Goal: Transaction & Acquisition: Purchase product/service

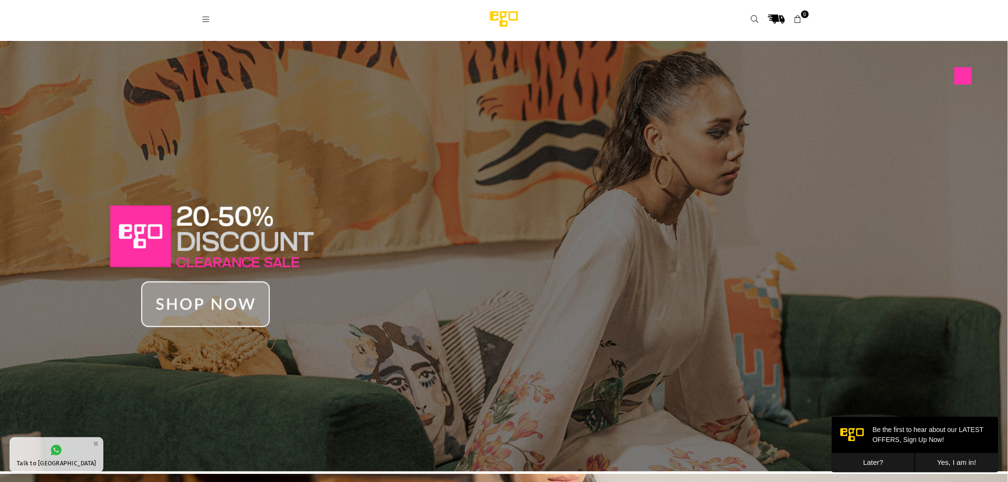
click at [213, 19] on link at bounding box center [205, 18] width 17 height 7
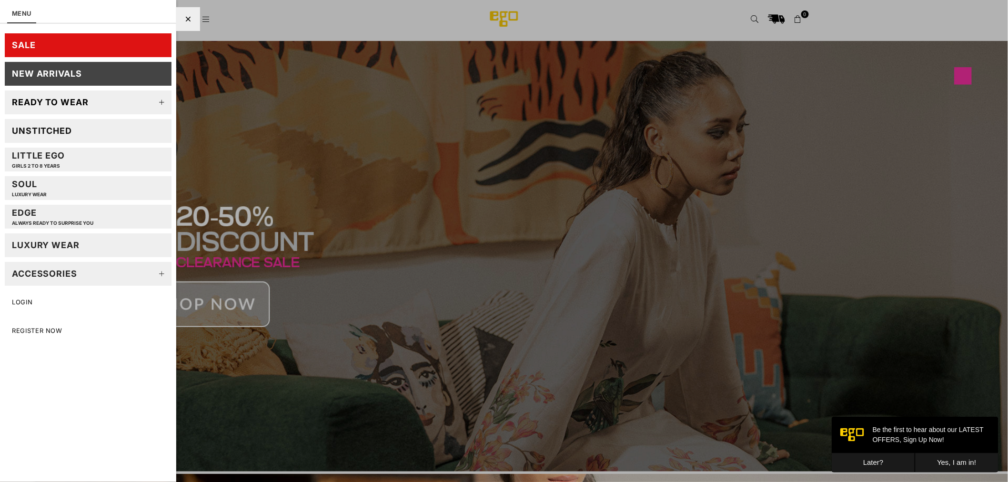
click at [99, 130] on link "Unstitched" at bounding box center [88, 131] width 167 height 24
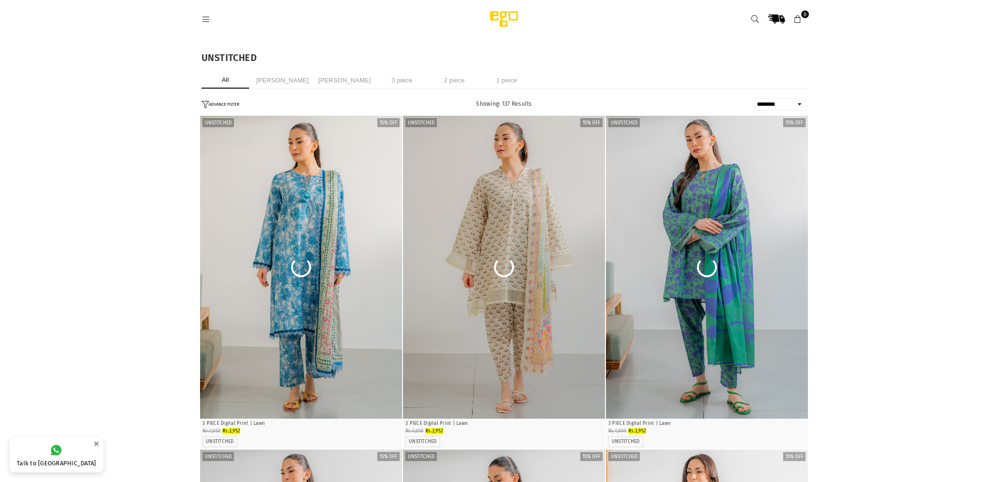
select select "******"
click at [197, 26] on header "Ego .st0 { fill: #000000; } 0" at bounding box center [503, 19] width 619 height 38
click at [205, 22] on icon at bounding box center [206, 19] width 9 height 9
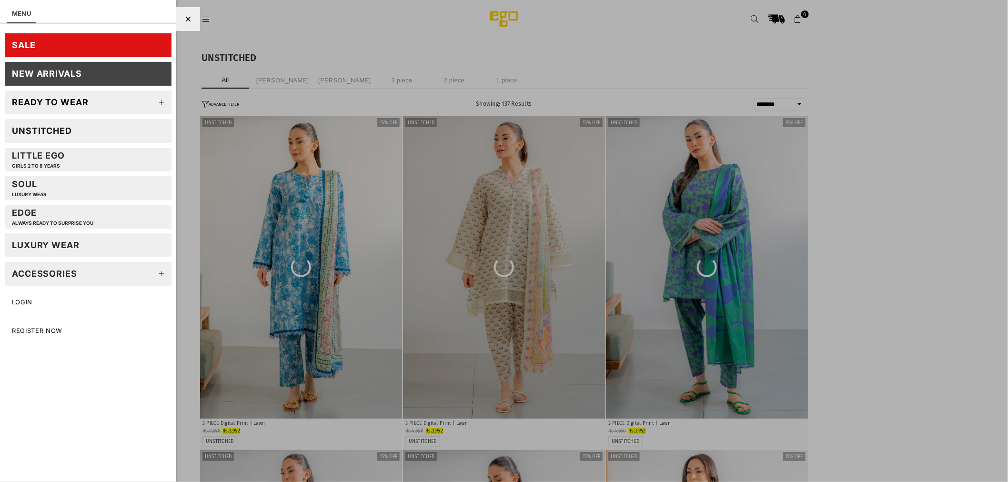
click at [87, 102] on div "Ready to wear" at bounding box center [50, 102] width 77 height 11
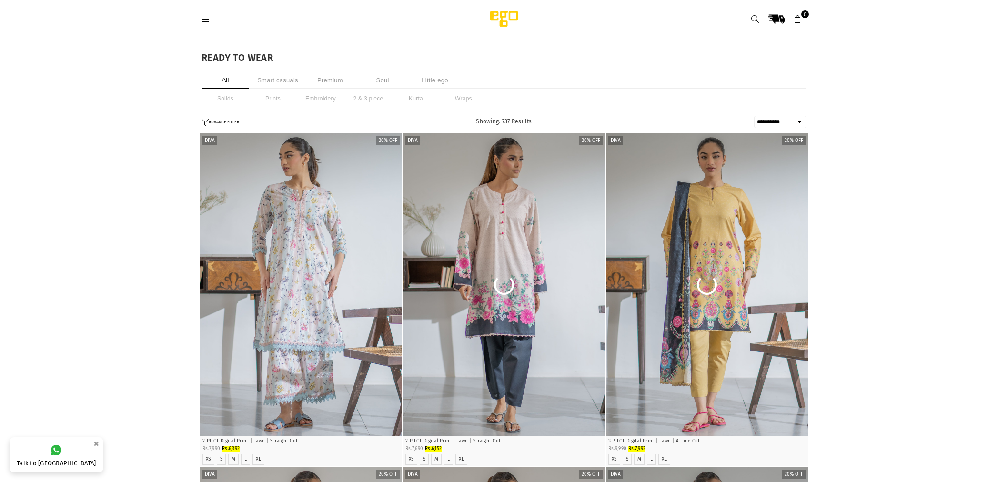
select select "**********"
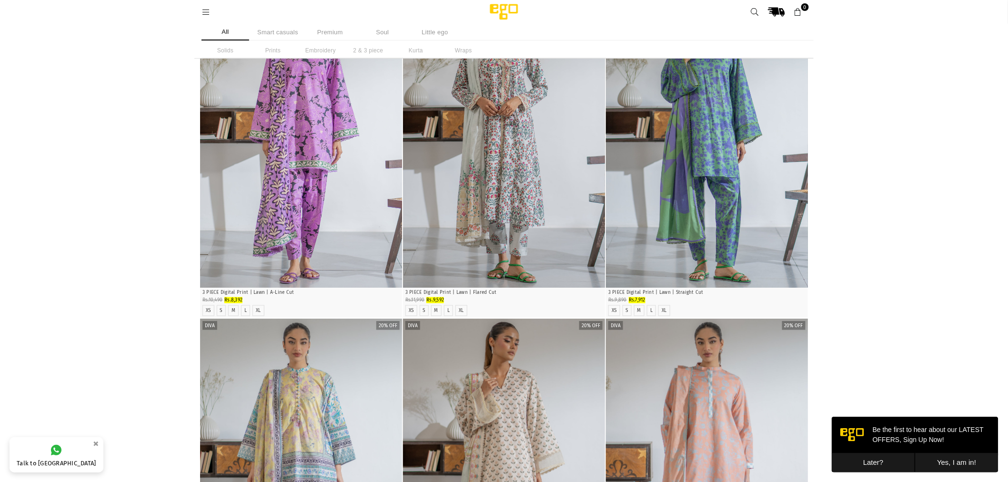
scroll to position [424, 0]
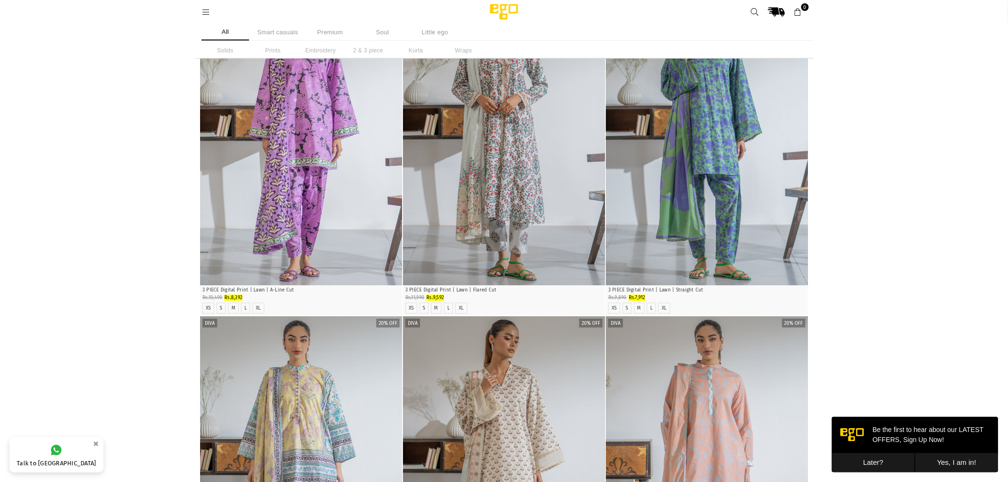
click at [867, 469] on button "Later?" at bounding box center [872, 463] width 83 height 20
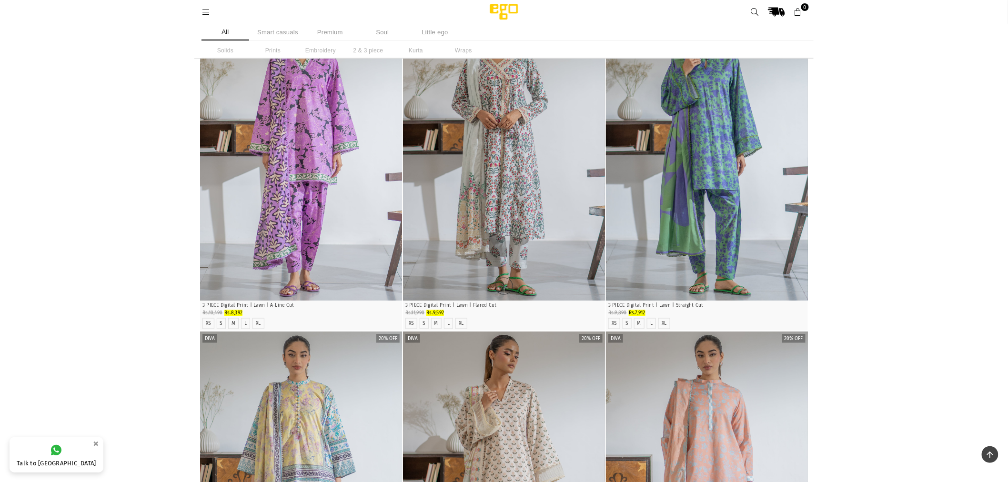
scroll to position [0, 0]
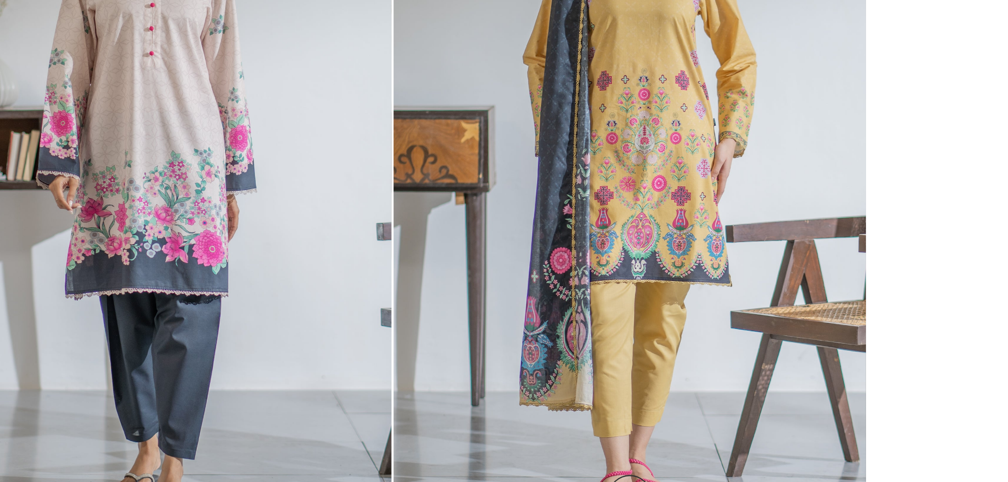
click at [764, 286] on img "1 / 4" at bounding box center [707, 238] width 202 height 303
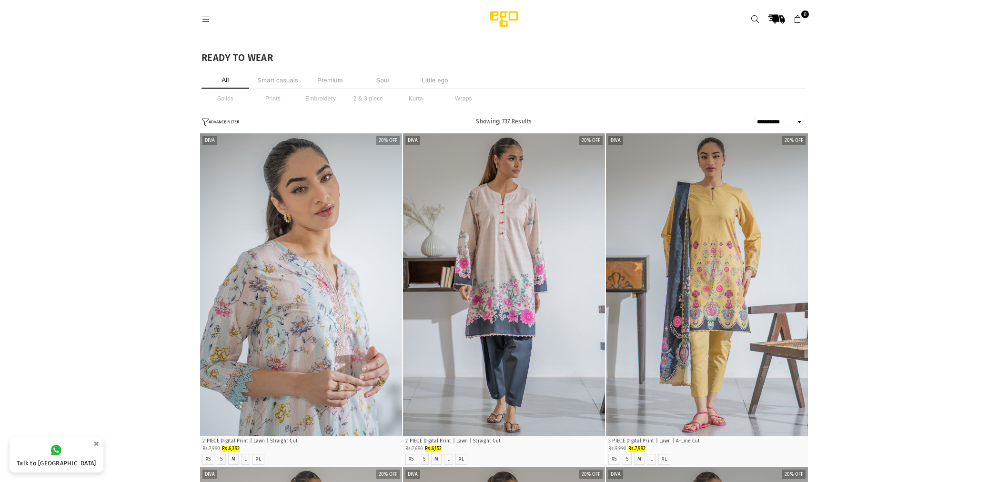
select select "**********"
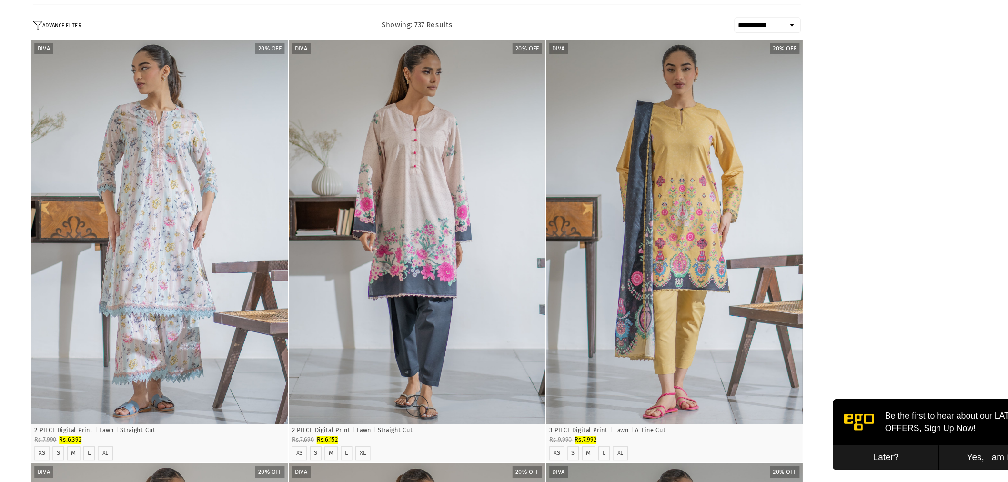
scroll to position [73, 0]
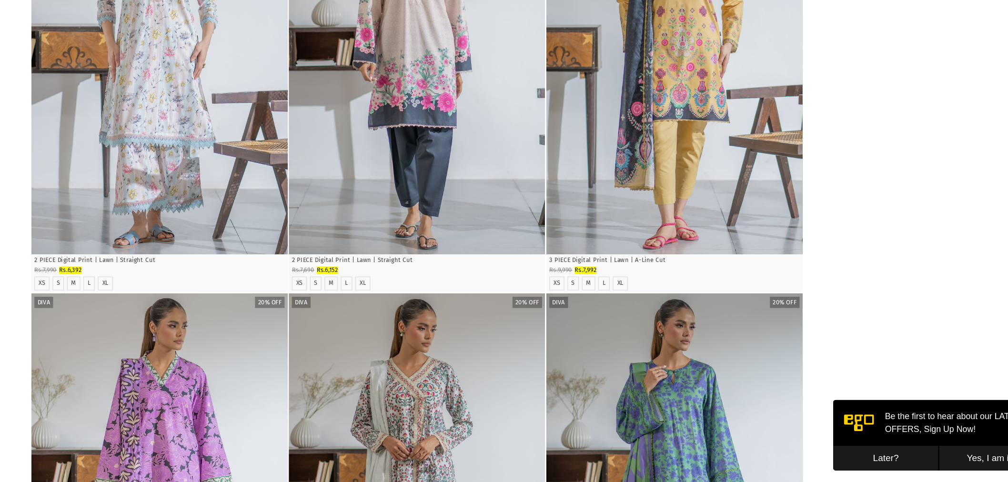
click at [873, 448] on button "Later?" at bounding box center [874, 446] width 83 height 20
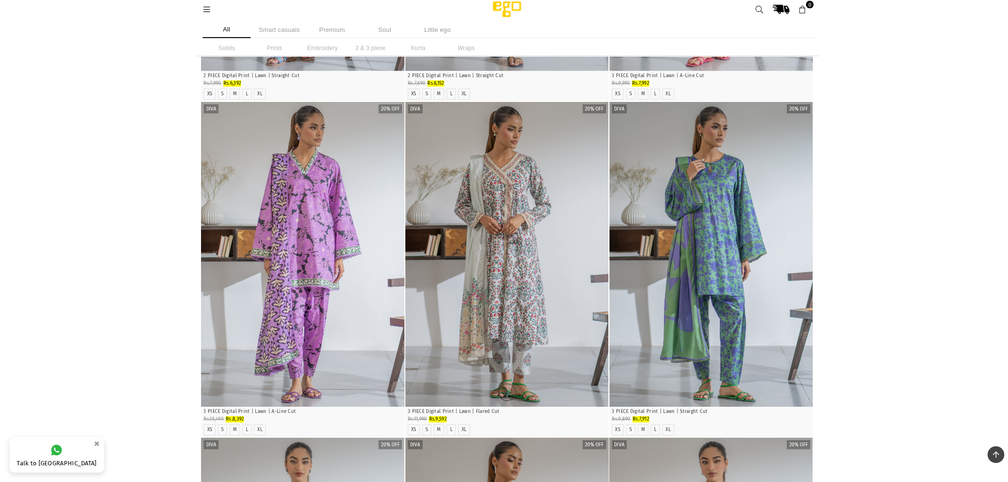
scroll to position [303, 0]
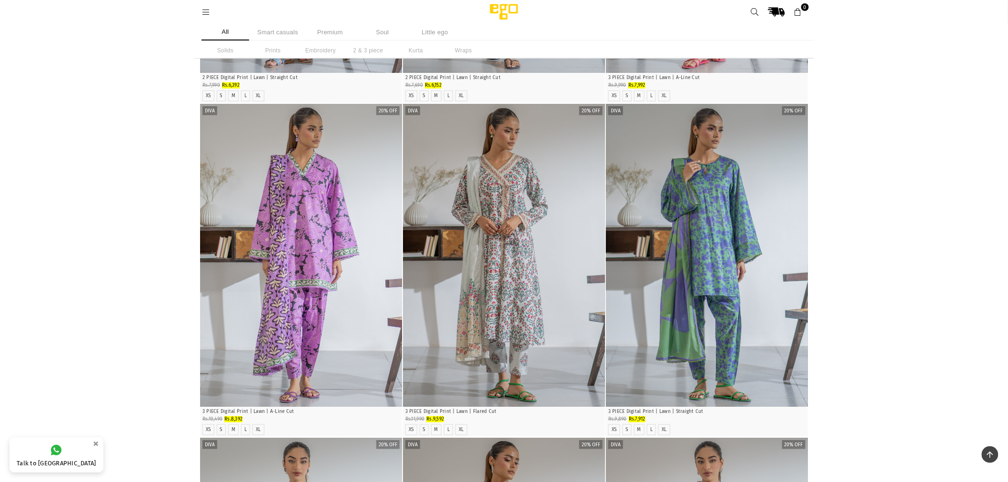
click at [206, 15] on icon at bounding box center [206, 12] width 9 height 9
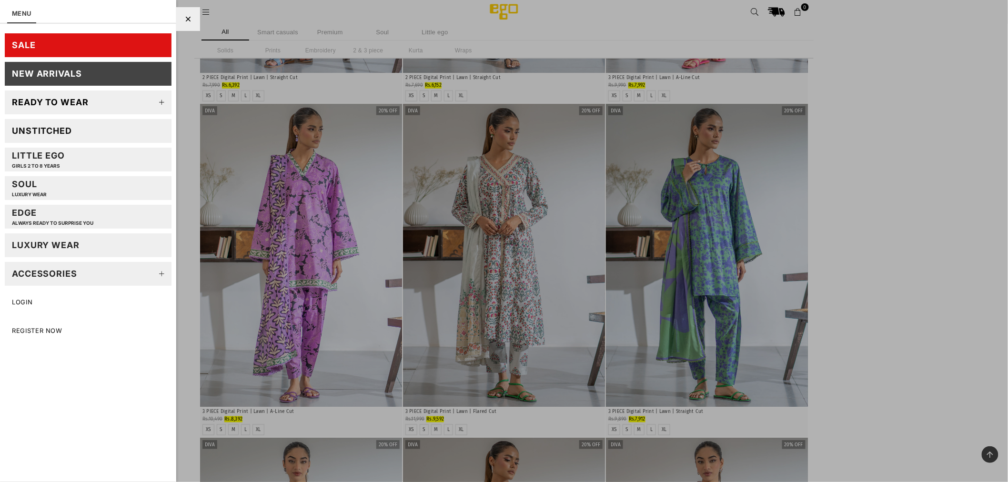
click at [39, 128] on div "Unstitched" at bounding box center [42, 130] width 60 height 11
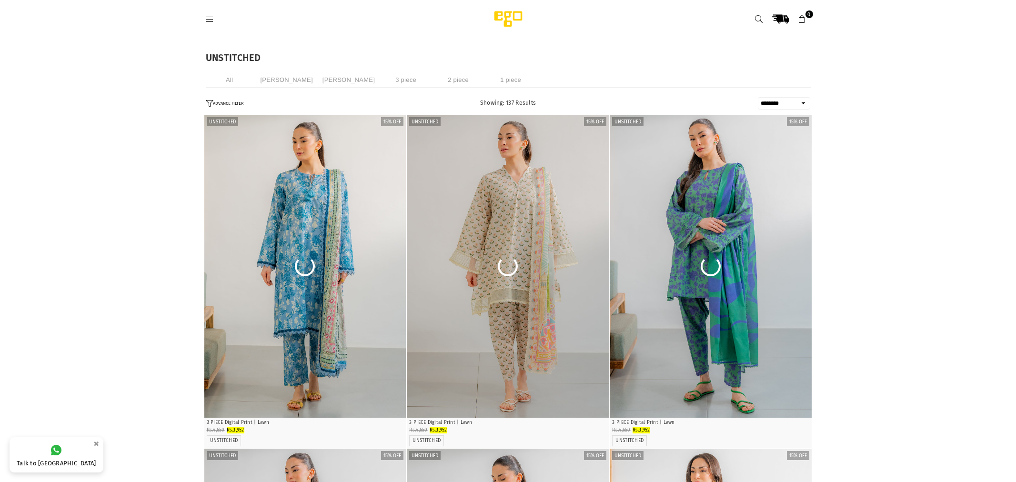
select select "******"
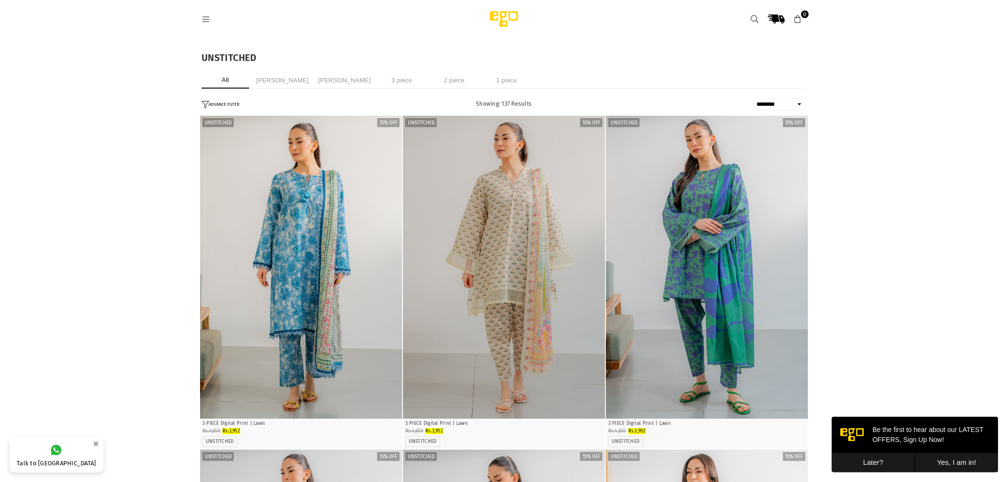
click at [871, 460] on button "Later?" at bounding box center [872, 463] width 83 height 20
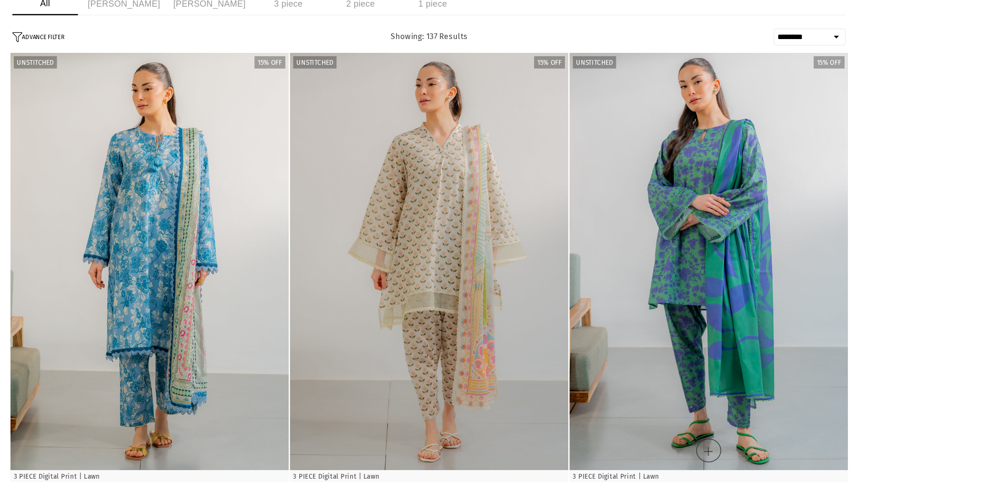
scroll to position [7, 0]
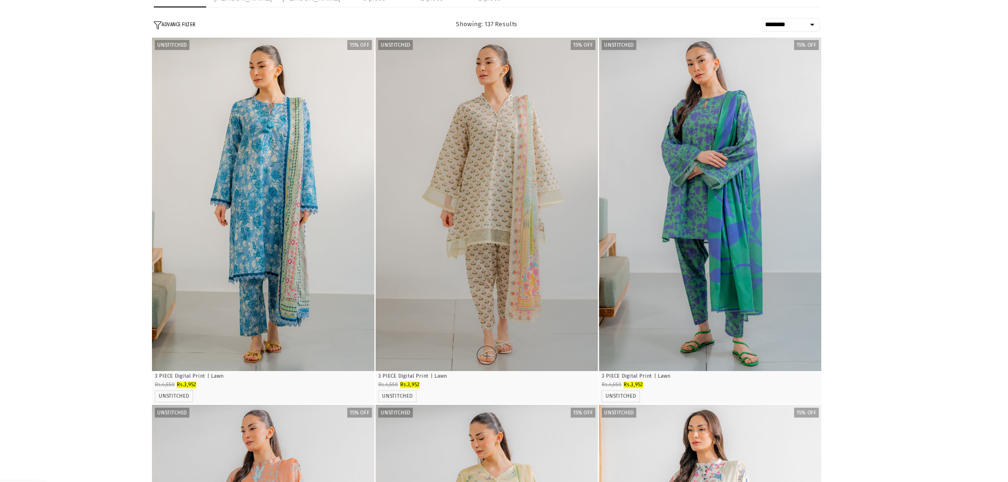
scroll to position [0, 0]
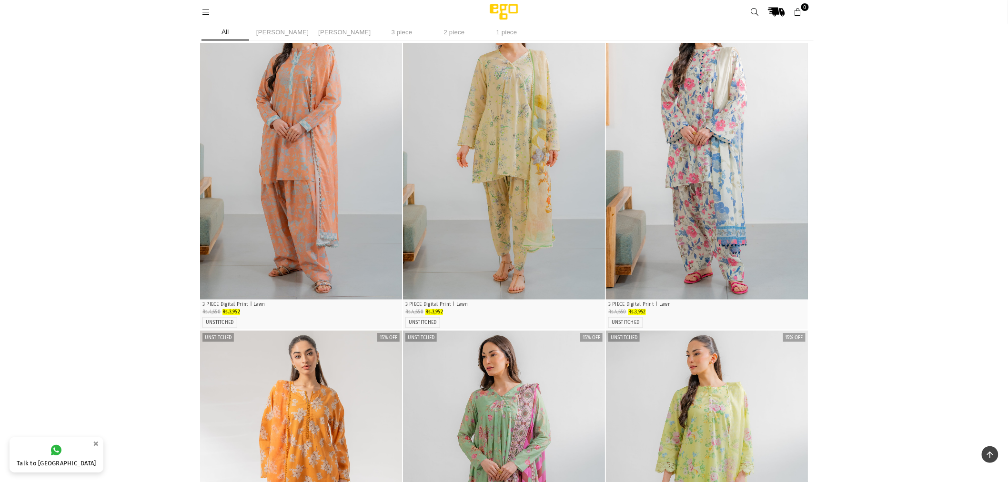
scroll to position [410, 0]
click at [591, 236] on img "1 / 4" at bounding box center [504, 147] width 202 height 303
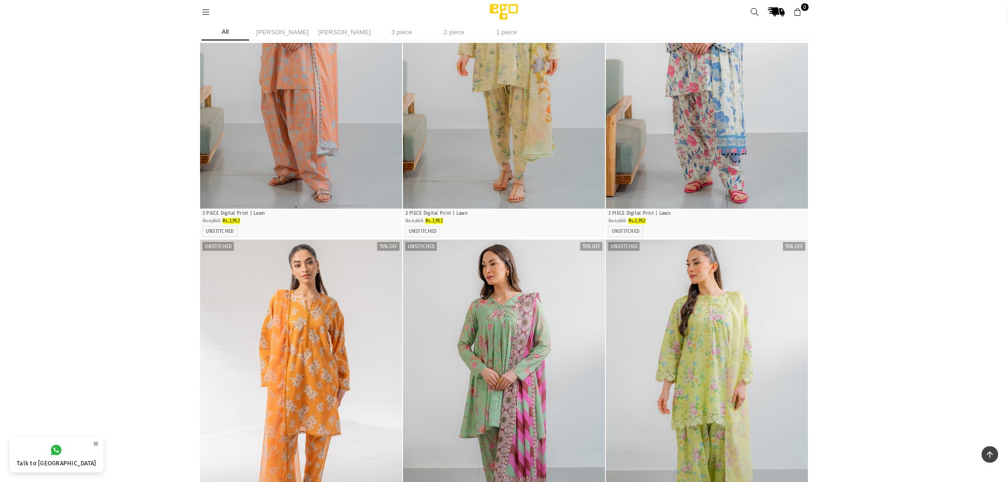
scroll to position [505, 0]
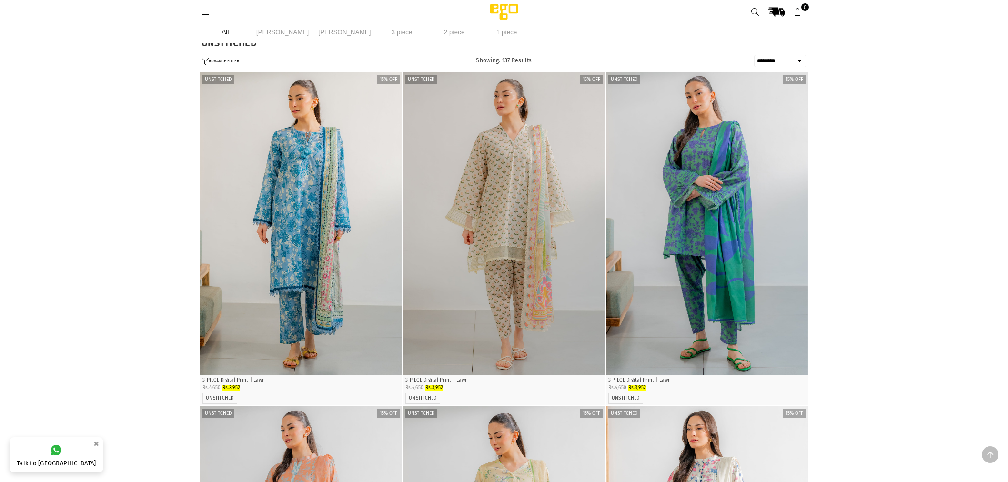
select select "******"
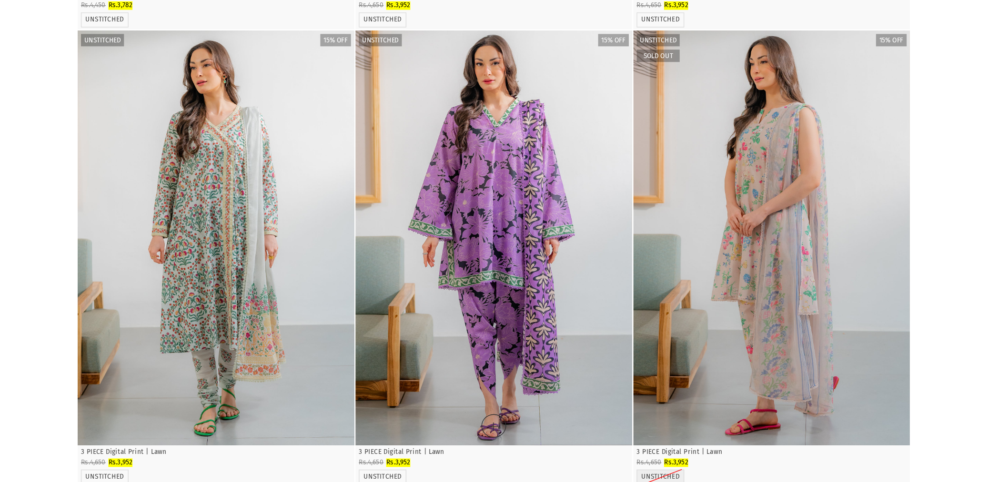
scroll to position [1000, 0]
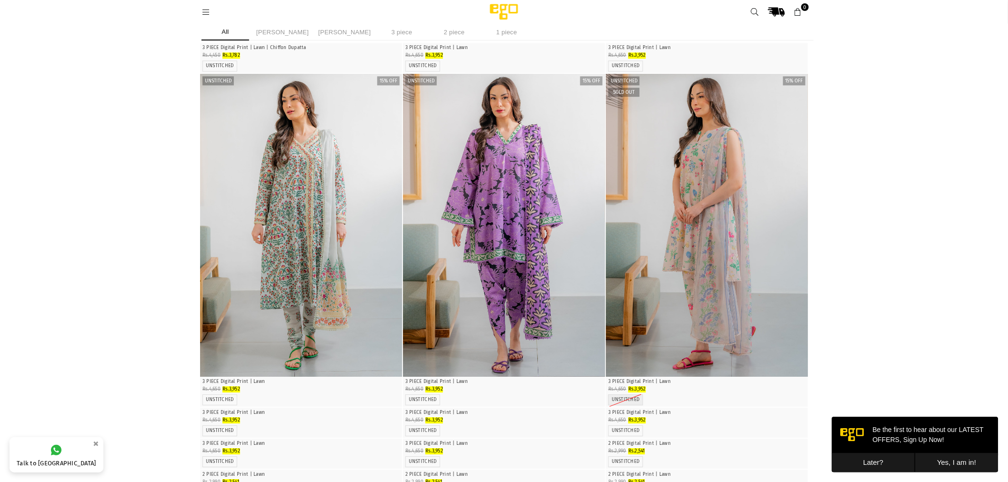
click at [867, 462] on button "Later?" at bounding box center [872, 463] width 83 height 20
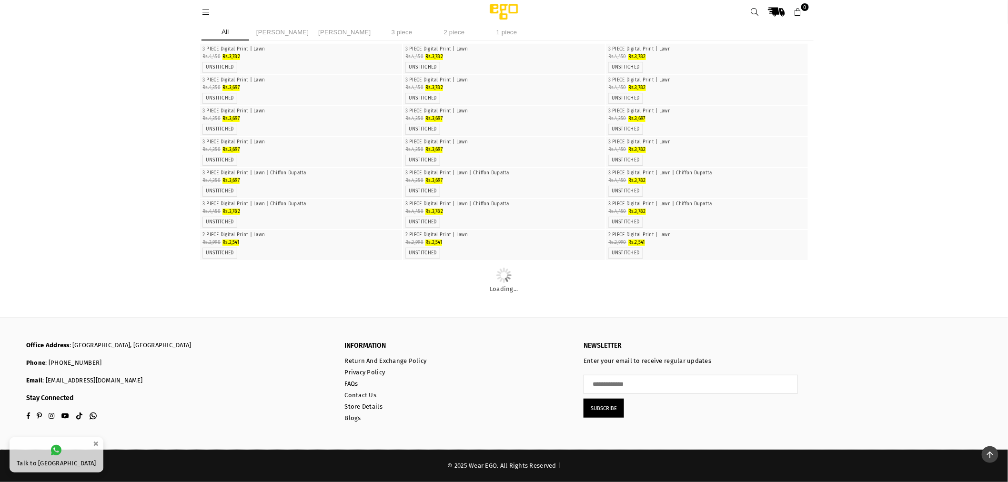
scroll to position [5157, 0]
